Goal: Task Accomplishment & Management: Use online tool/utility

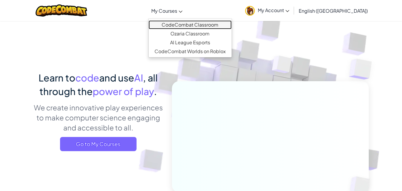
click at [204, 24] on link "CodeCombat Classroom" at bounding box center [190, 24] width 83 height 9
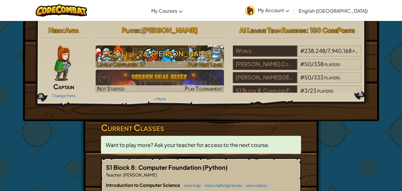
click at [171, 49] on h3 "CS1 Level 26: [PERSON_NAME]" at bounding box center [160, 53] width 129 height 13
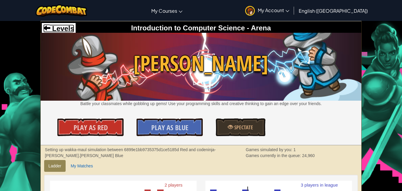
click at [49, 28] on span at bounding box center [46, 27] width 7 height 7
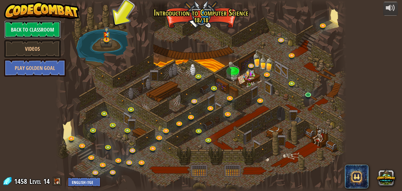
click at [49, 28] on link "Back to Classroom" at bounding box center [32, 30] width 57 height 18
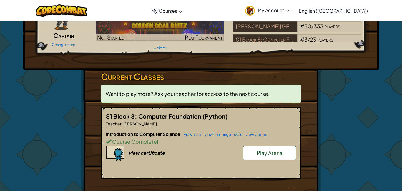
scroll to position [52, 0]
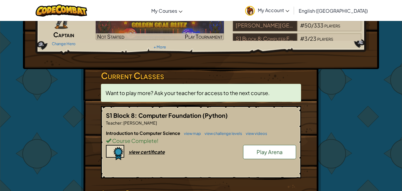
click at [249, 154] on link "Play Arena" at bounding box center [269, 152] width 53 height 14
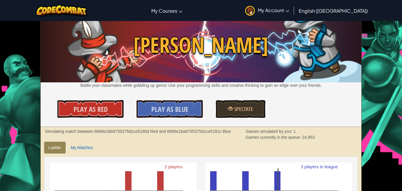
scroll to position [18, 0]
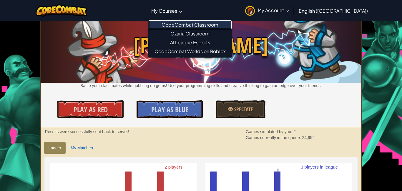
click at [195, 23] on link "CodeCombat Classroom" at bounding box center [190, 24] width 83 height 9
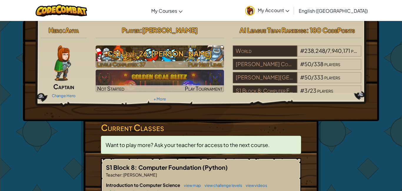
click at [205, 62] on span "Play Next Level" at bounding box center [205, 64] width 34 height 7
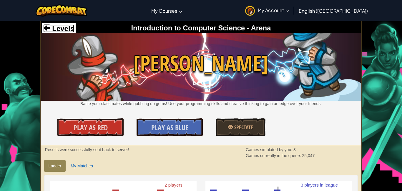
click at [66, 25] on span "Levels" at bounding box center [62, 28] width 24 height 8
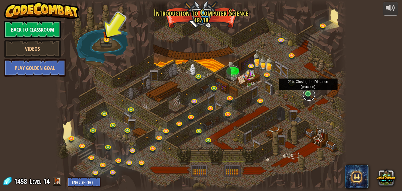
click at [308, 95] on link at bounding box center [309, 95] width 12 height 12
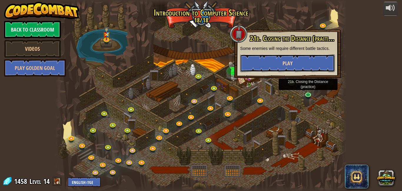
click at [295, 62] on button "Play" at bounding box center [287, 63] width 95 height 18
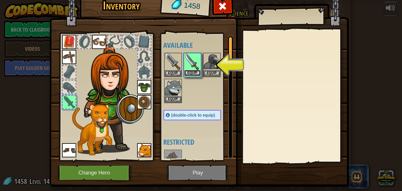
click at [194, 72] on button "Equip" at bounding box center [192, 73] width 16 height 6
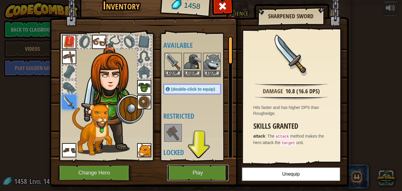
click at [184, 166] on button "Play" at bounding box center [198, 172] width 62 height 16
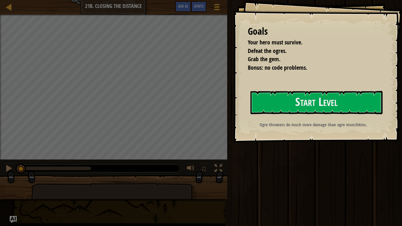
click at [250, 104] on div "Goals Your hero must survive. Defeat the ogres. Grab the gem. Bonus: no code pr…" at bounding box center [317, 71] width 169 height 143
click at [262, 102] on button "Start Level" at bounding box center [317, 102] width 132 height 23
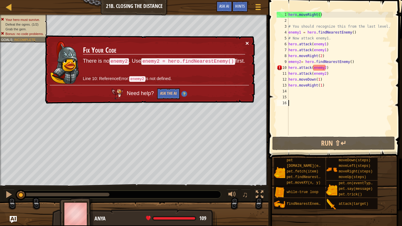
click at [246, 44] on button "×" at bounding box center [248, 43] width 4 height 6
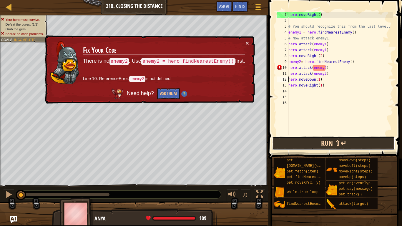
click at [328, 145] on button "Run ⇧↵" at bounding box center [334, 144] width 123 height 14
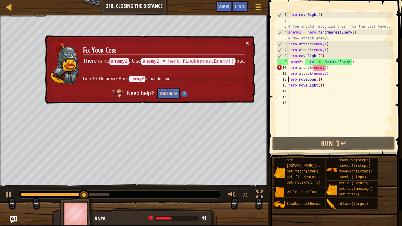
click at [247, 41] on button "×" at bounding box center [248, 43] width 4 height 6
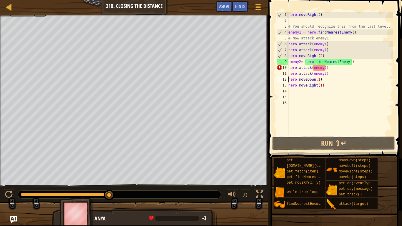
click at [326, 55] on div "hero . moveRight ( ) # You should recognize this from the last level. enemy1 = …" at bounding box center [341, 80] width 106 height 136
type textarea "hero.moveRight(2)"
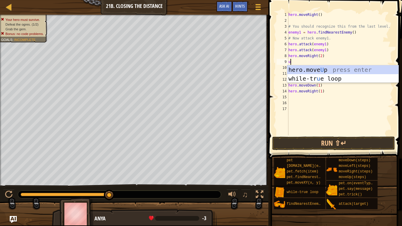
type textarea "up"
click at [335, 70] on div "hero.move Up press enter while-tr u e loo p press enter" at bounding box center [343, 82] width 111 height 35
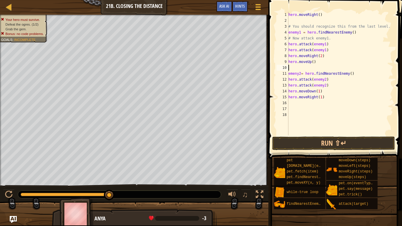
scroll to position [3, 0]
type textarea "hero.moveDown(1)"
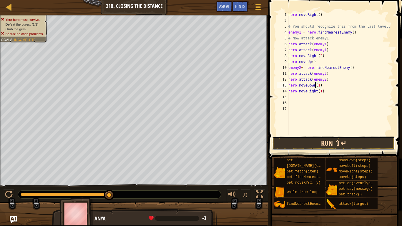
click at [348, 142] on button "Run ⇧↵" at bounding box center [334, 144] width 123 height 14
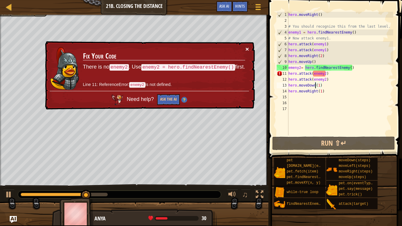
click at [247, 50] on button "×" at bounding box center [248, 49] width 4 height 6
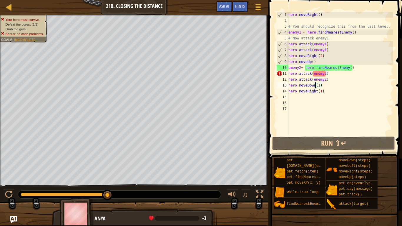
click at [300, 20] on div "hero . moveRight ( ) # You should recognize this from the last level. enemy1 = …" at bounding box center [341, 80] width 106 height 136
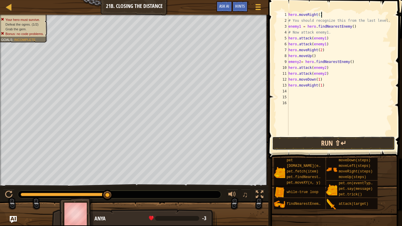
click at [368, 140] on button "Run ⇧↵" at bounding box center [334, 144] width 123 height 14
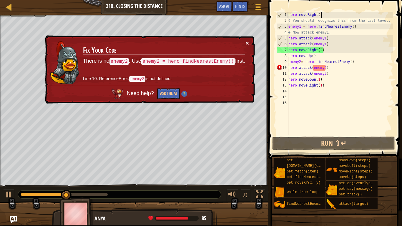
click at [246, 41] on button "×" at bounding box center [248, 43] width 4 height 6
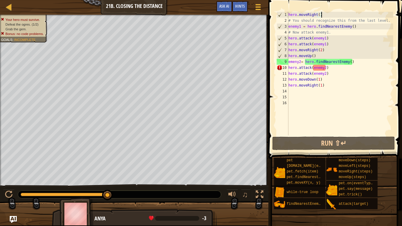
click at [318, 69] on div "hero . moveRight ( ) # You should recognize this from the last level. enemy1 = …" at bounding box center [341, 80] width 106 height 136
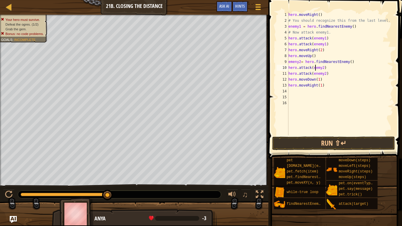
scroll to position [3, 4]
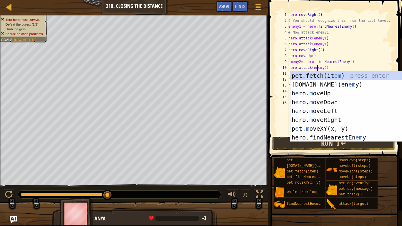
click at [322, 68] on div "hero . moveRight ( ) # You should recognize this from the last level. enemy1 = …" at bounding box center [341, 80] width 106 height 136
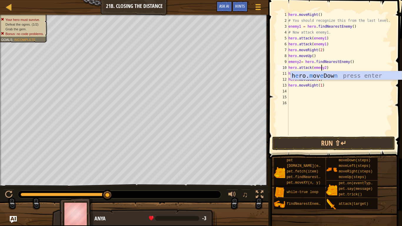
scroll to position [3, 5]
type textarea "hero.attack(emeny2)"
click at [329, 139] on button "Run ⇧↵" at bounding box center [334, 144] width 123 height 14
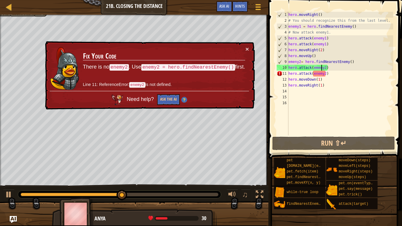
click at [298, 91] on div "hero . moveRight ( ) # You should recognize this from the last level. enemy1 = …" at bounding box center [341, 80] width 106 height 136
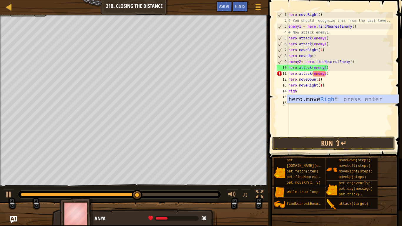
type textarea "right"
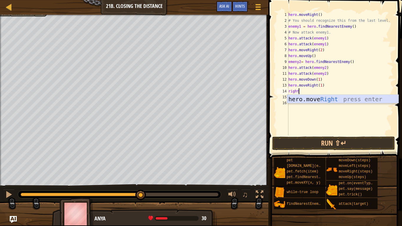
click at [309, 97] on div "hero.move Right press enter" at bounding box center [343, 108] width 111 height 27
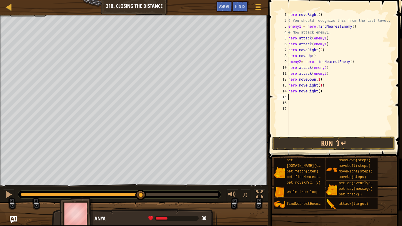
scroll to position [3, 0]
click at [320, 93] on div "hero . moveRight ( ) # You should recognize this from the last level. enemy1 = …" at bounding box center [341, 80] width 106 height 136
click at [324, 139] on button "Run ⇧↵" at bounding box center [334, 144] width 123 height 14
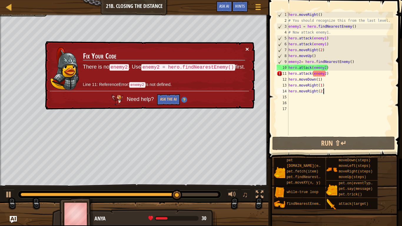
click at [246, 46] on button "×" at bounding box center [248, 49] width 4 height 6
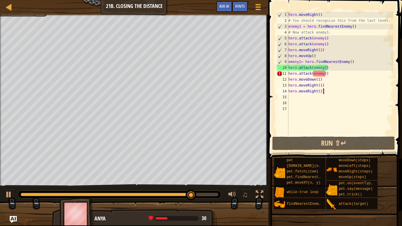
click at [317, 73] on div "hero . moveRight ( ) # You should recognize this from the last level. enemy1 = …" at bounding box center [341, 80] width 106 height 136
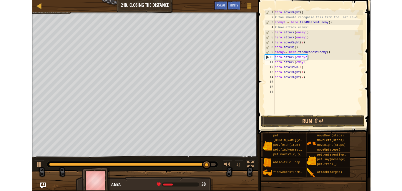
scroll to position [3, 5]
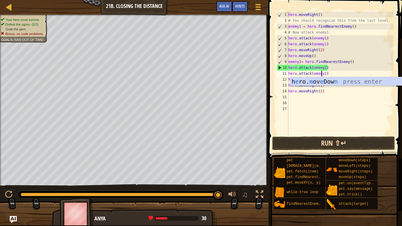
type textarea "hero.attack(emeny2)"
click at [334, 142] on button "Run ⇧↵" at bounding box center [334, 144] width 123 height 14
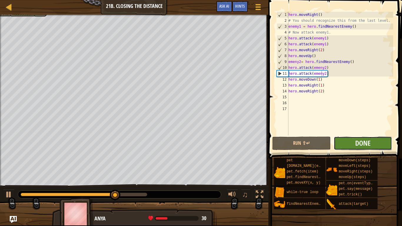
click at [344, 142] on button "Done" at bounding box center [363, 144] width 58 height 14
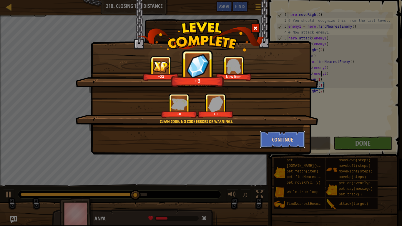
click at [288, 136] on button "Continue" at bounding box center [283, 140] width 46 height 18
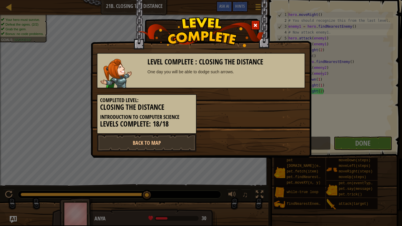
click at [256, 22] on div at bounding box center [255, 25] width 9 height 10
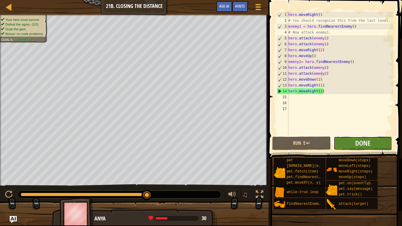
click at [355, 139] on button "Done" at bounding box center [363, 144] width 58 height 14
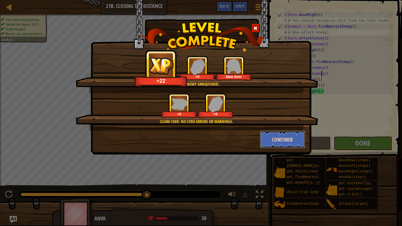
click at [275, 140] on button "Continue" at bounding box center [283, 140] width 46 height 18
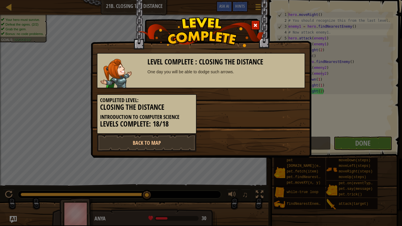
click at [256, 24] on span at bounding box center [256, 25] width 4 height 4
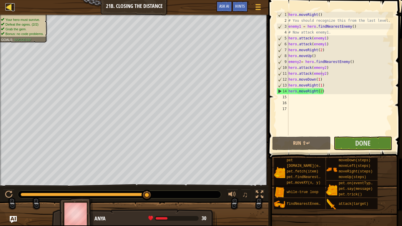
click at [6, 4] on div at bounding box center [8, 6] width 7 height 7
